Goal: Find specific page/section: Find specific page/section

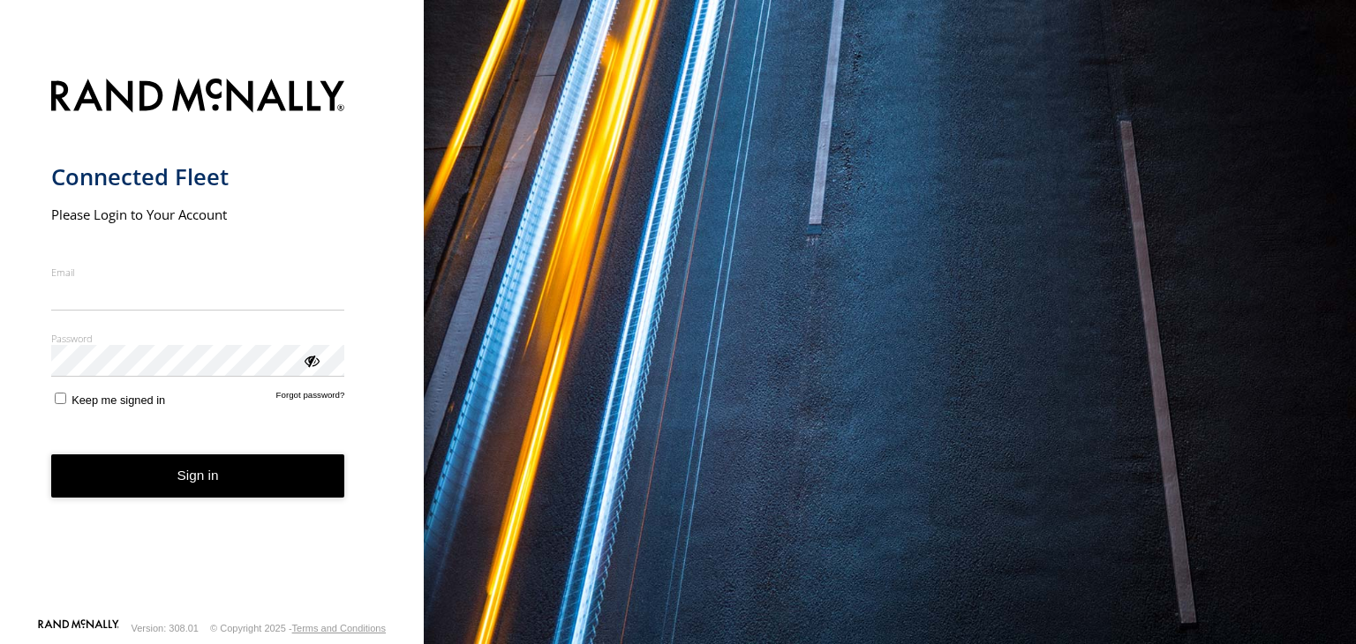
type input "**********"
click at [166, 494] on button "Sign in" at bounding box center [198, 476] width 294 height 43
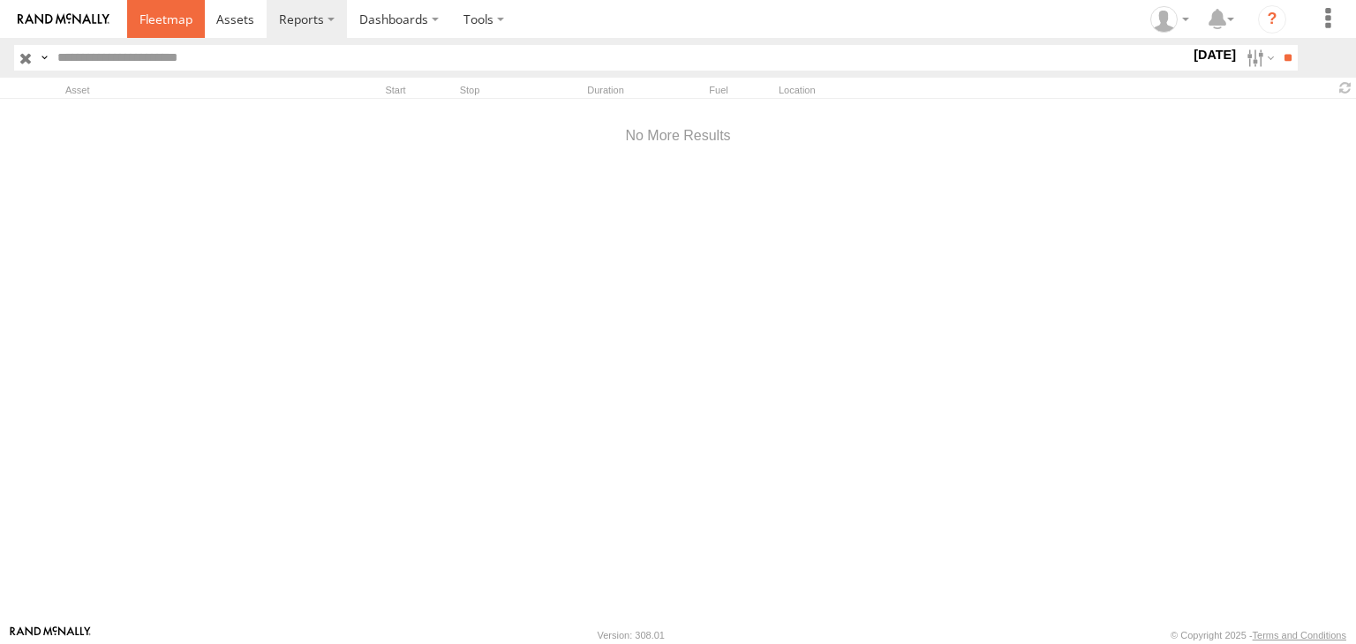
click at [167, 29] on link at bounding box center [166, 19] width 78 height 38
